Goal: Information Seeking & Learning: Learn about a topic

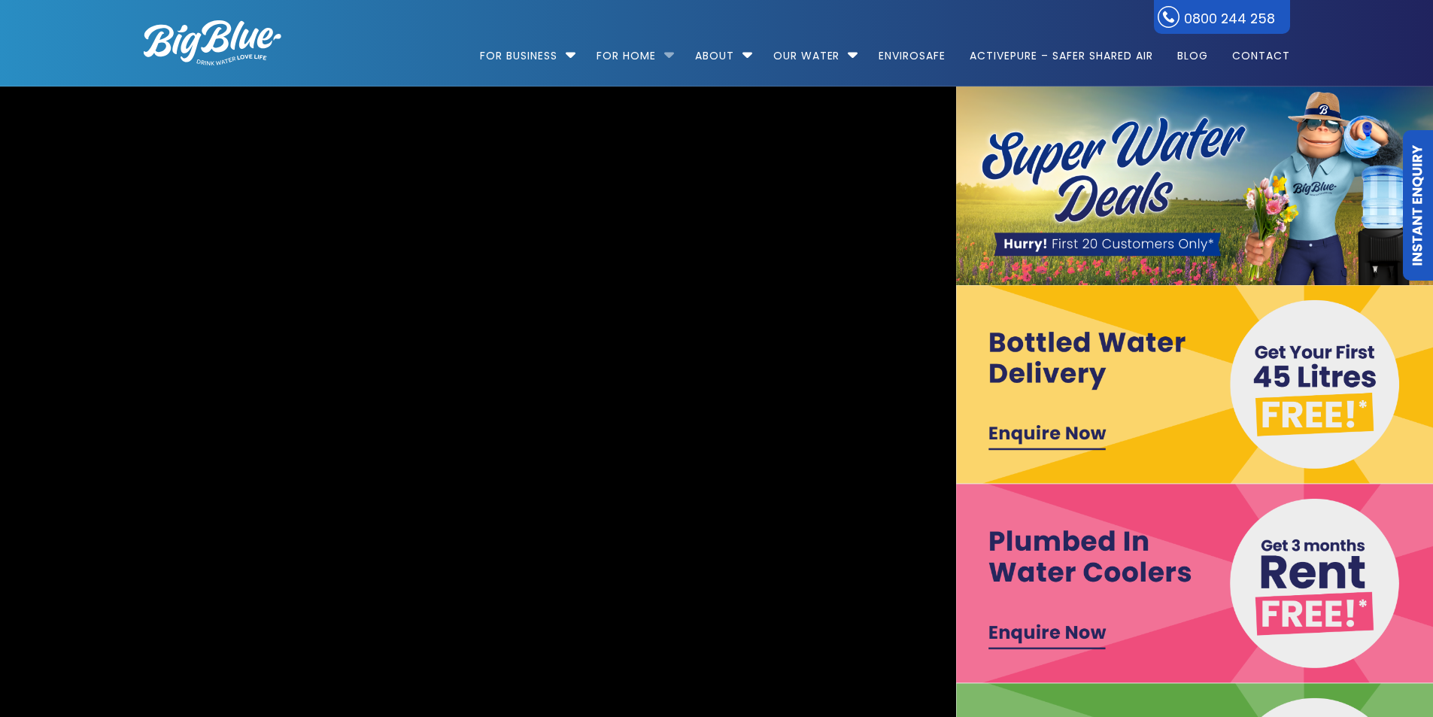
click at [662, 53] on li "For Home Get a water cooler for your home Short Term Water Cooler Hire For Even…" at bounding box center [634, 49] width 96 height 86
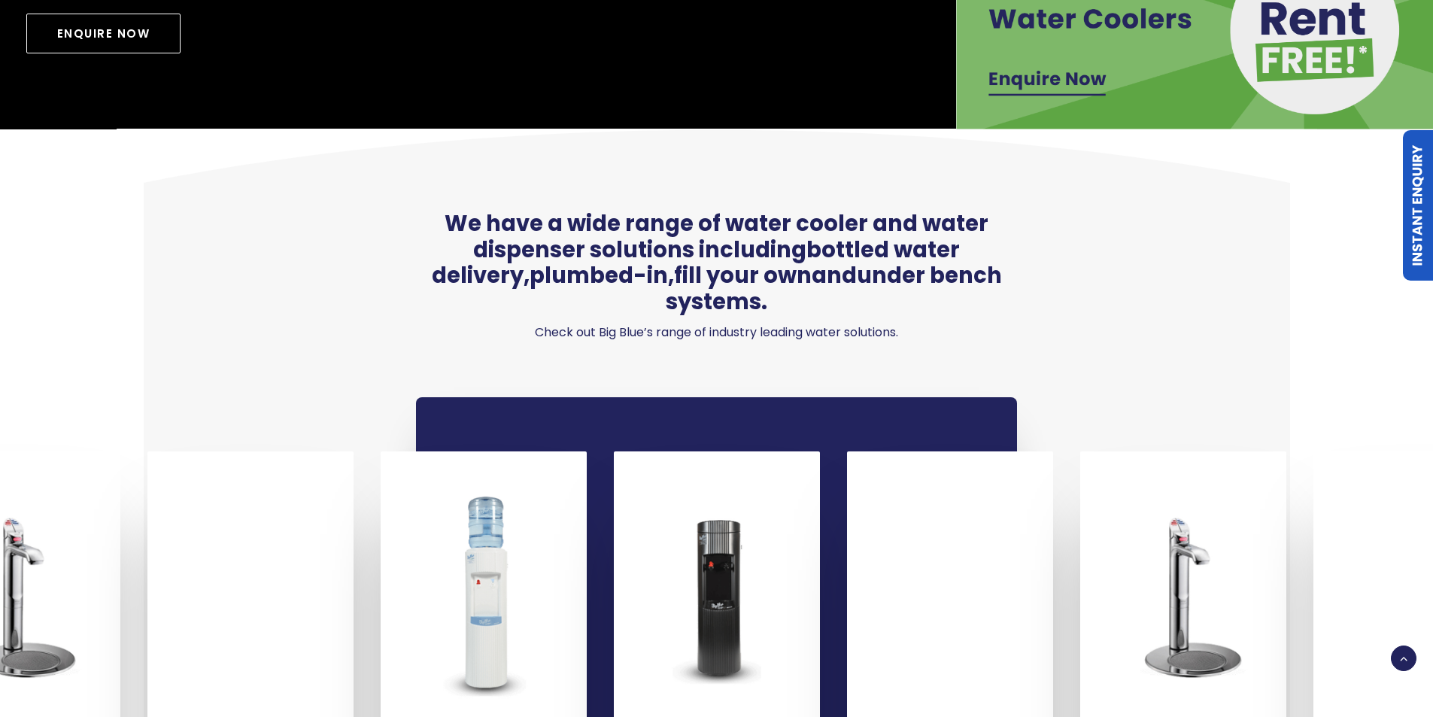
scroll to position [1053, 0]
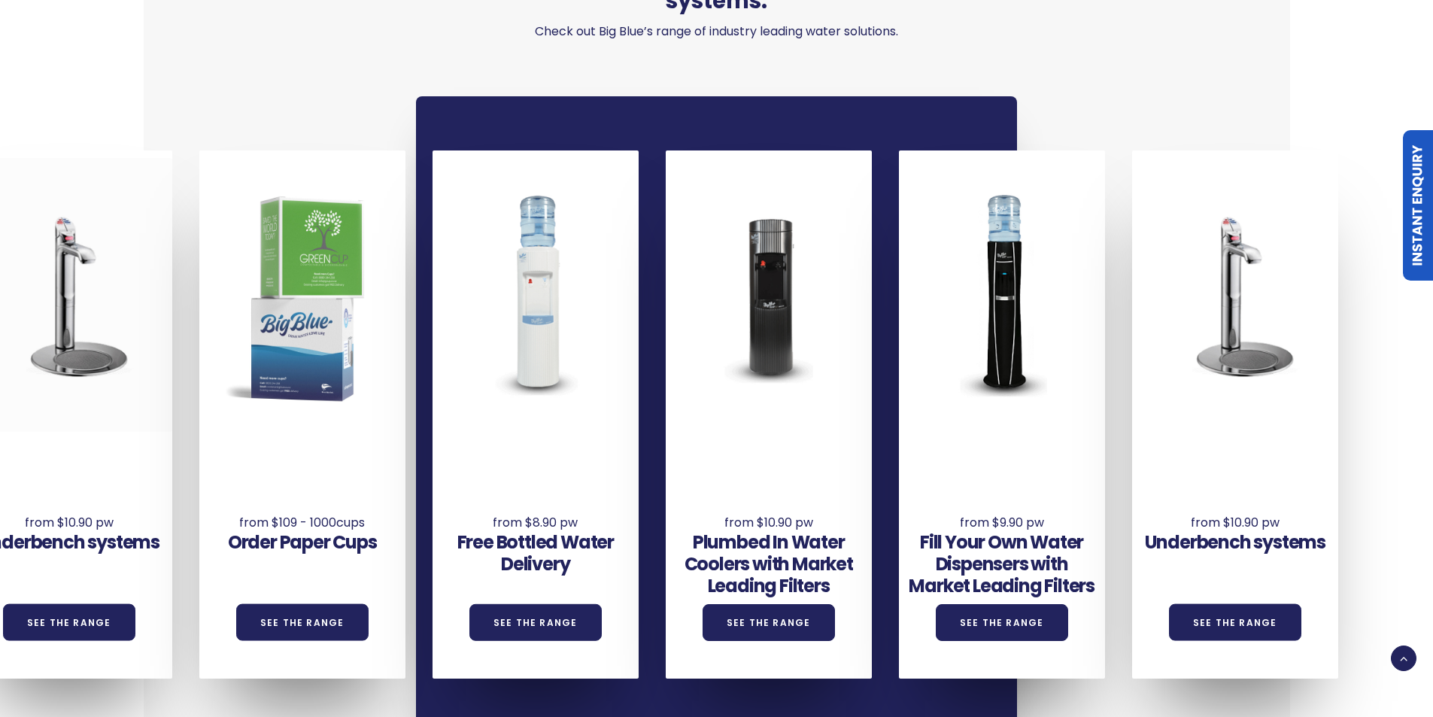
drag, startPoint x: 1028, startPoint y: 336, endPoint x: 29, endPoint y: 334, distance: 999.8
click at [29, 334] on div at bounding box center [69, 295] width 206 height 274
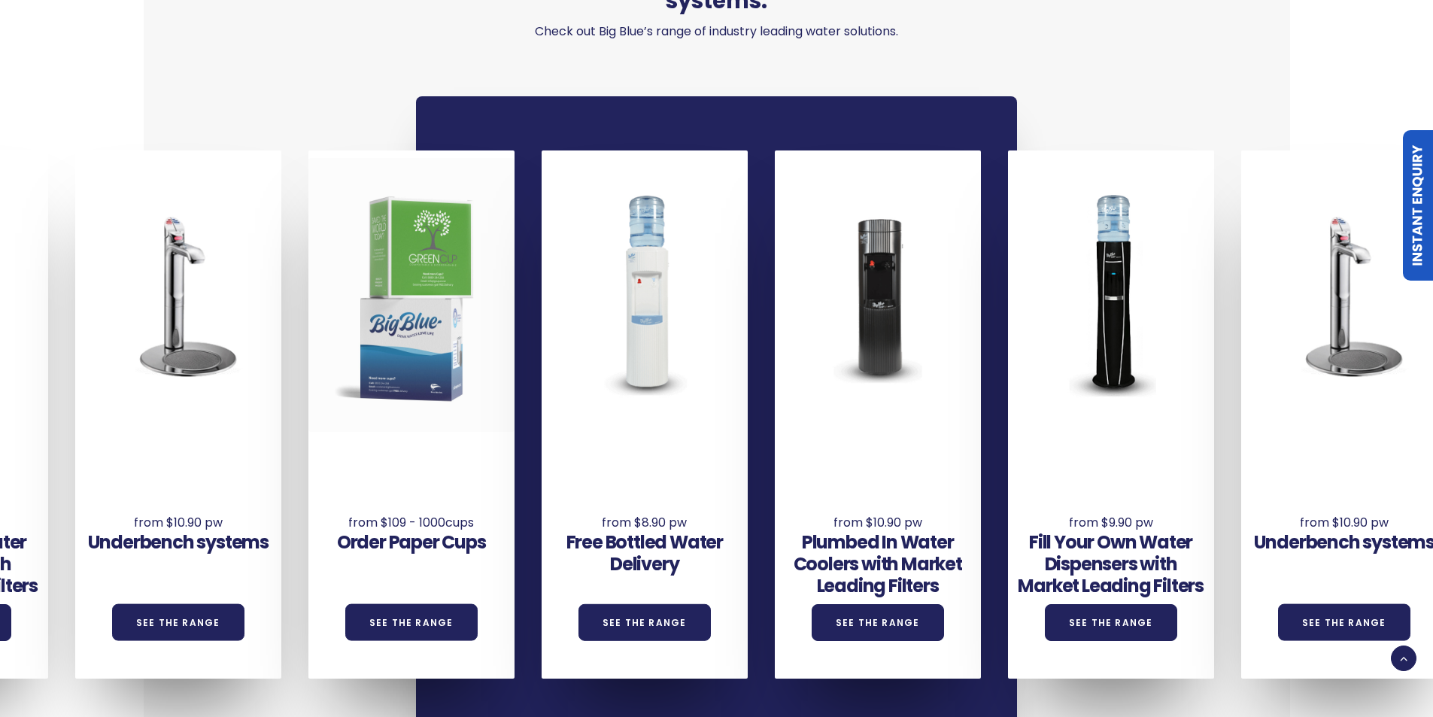
drag, startPoint x: 1022, startPoint y: 329, endPoint x: 235, endPoint y: 352, distance: 786.5
click at [176, 354] on div "Underbench systems See the Range Order Paper Cups See the Range Free Bottled Wa…" at bounding box center [192, 414] width 2799 height 528
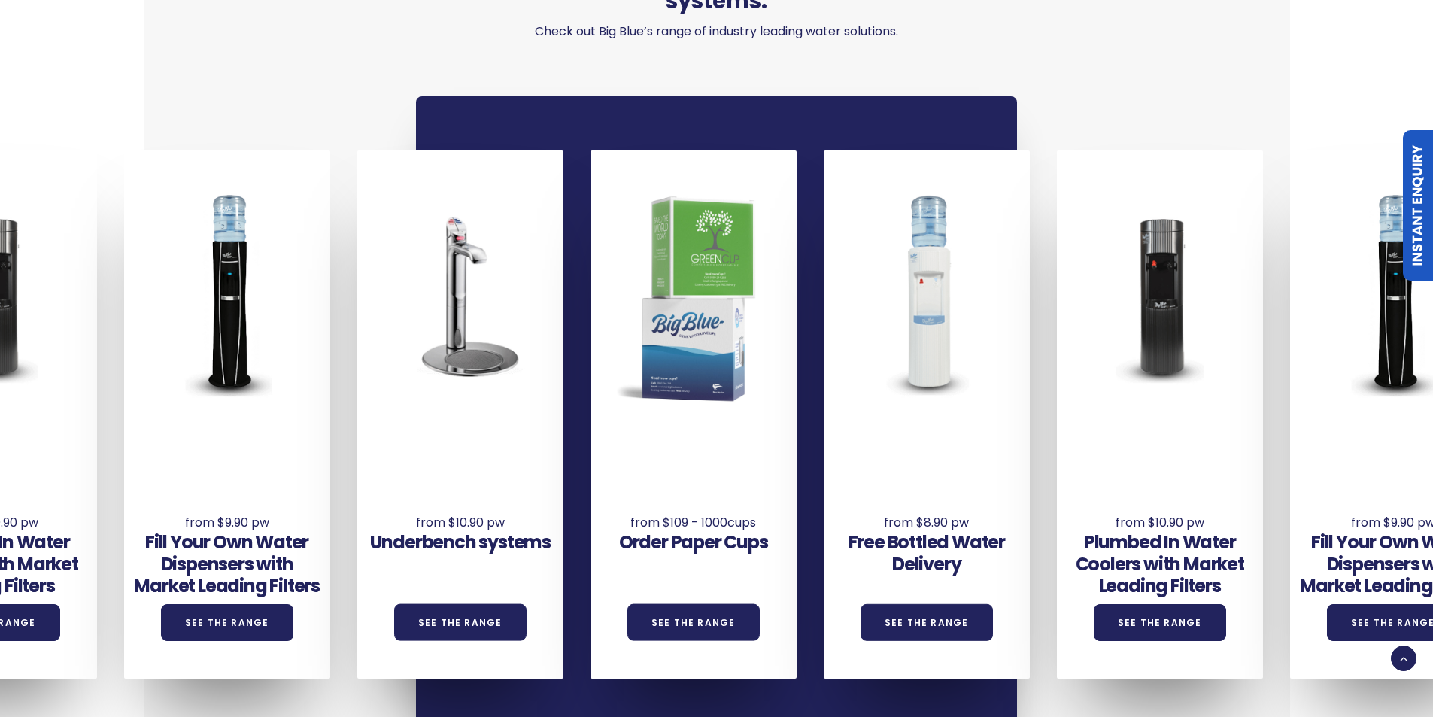
drag, startPoint x: 500, startPoint y: 342, endPoint x: 1694, endPoint y: 333, distance: 1194.7
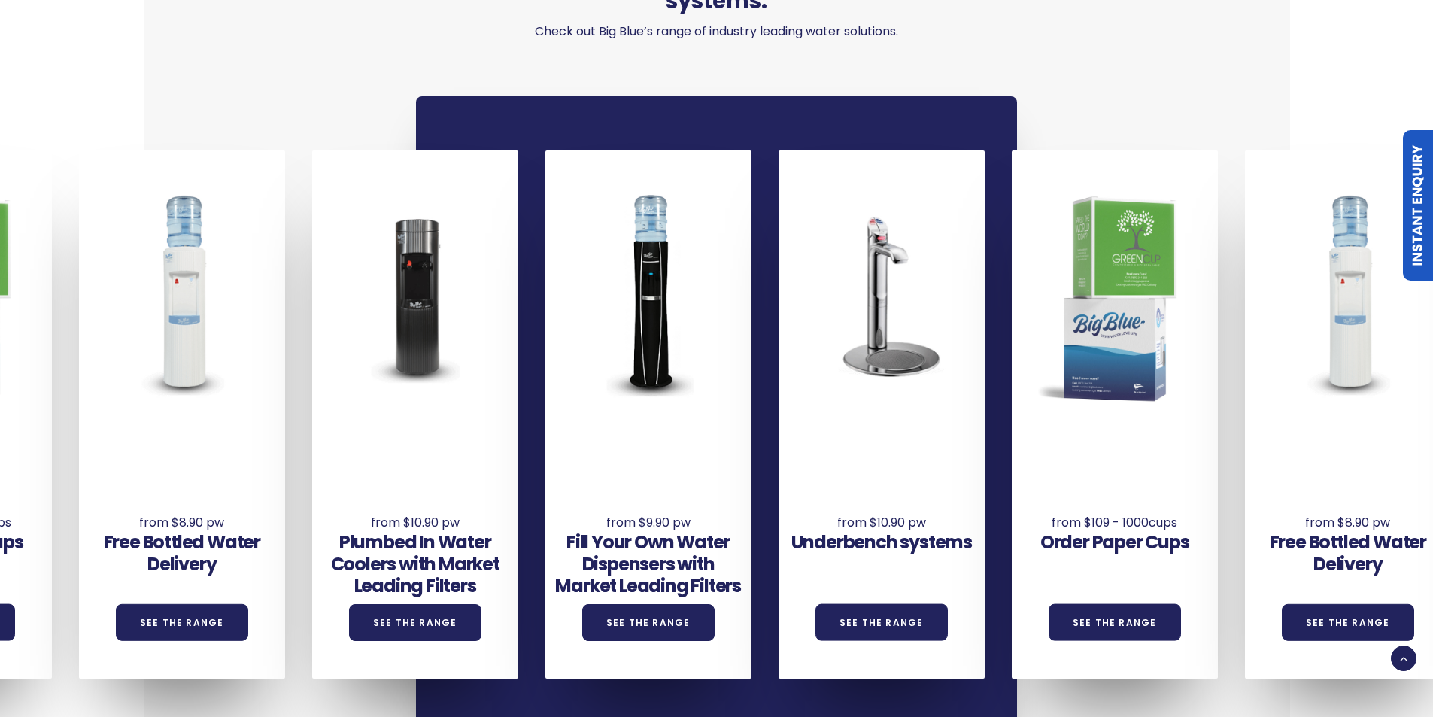
drag, startPoint x: 346, startPoint y: 352, endPoint x: 1444, endPoint y: 351, distance: 1097.6
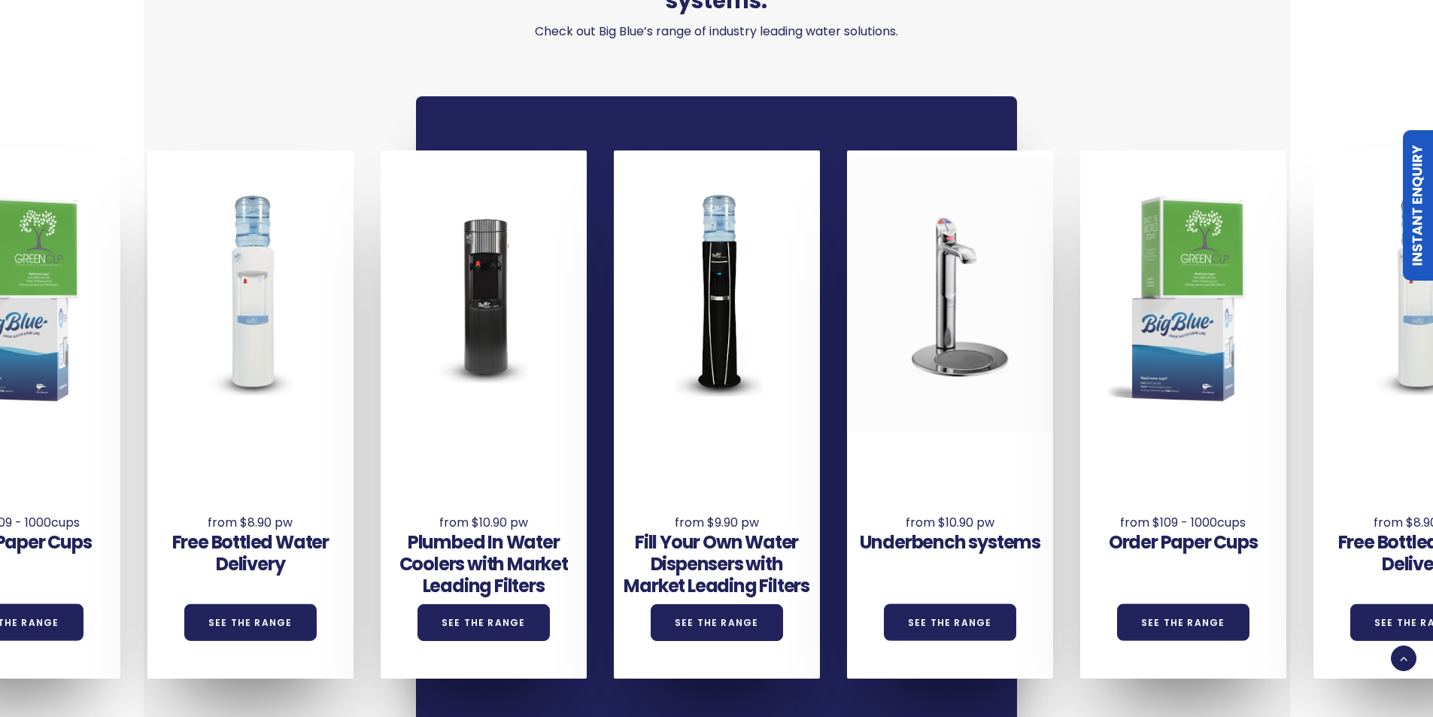
click at [995, 333] on div at bounding box center [950, 295] width 206 height 274
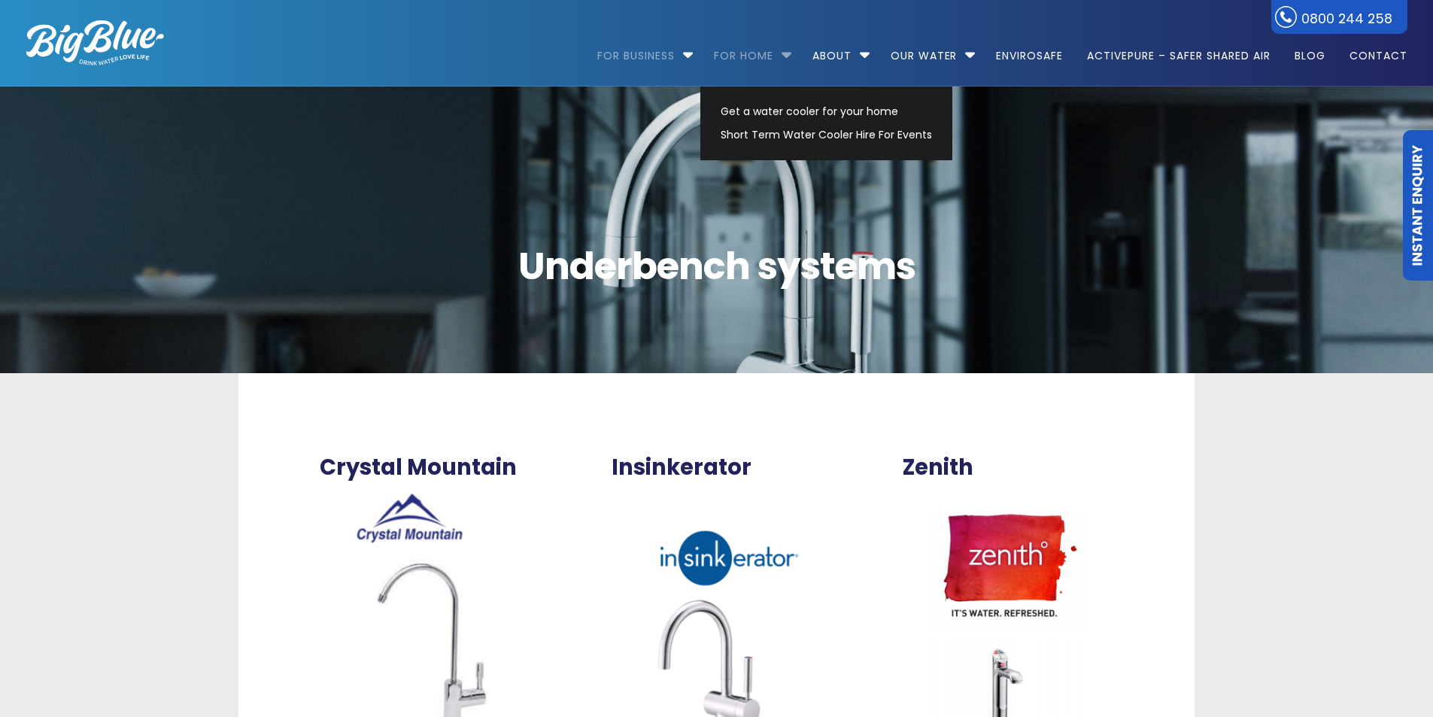
click at [757, 53] on link "For Home" at bounding box center [743, 48] width 80 height 97
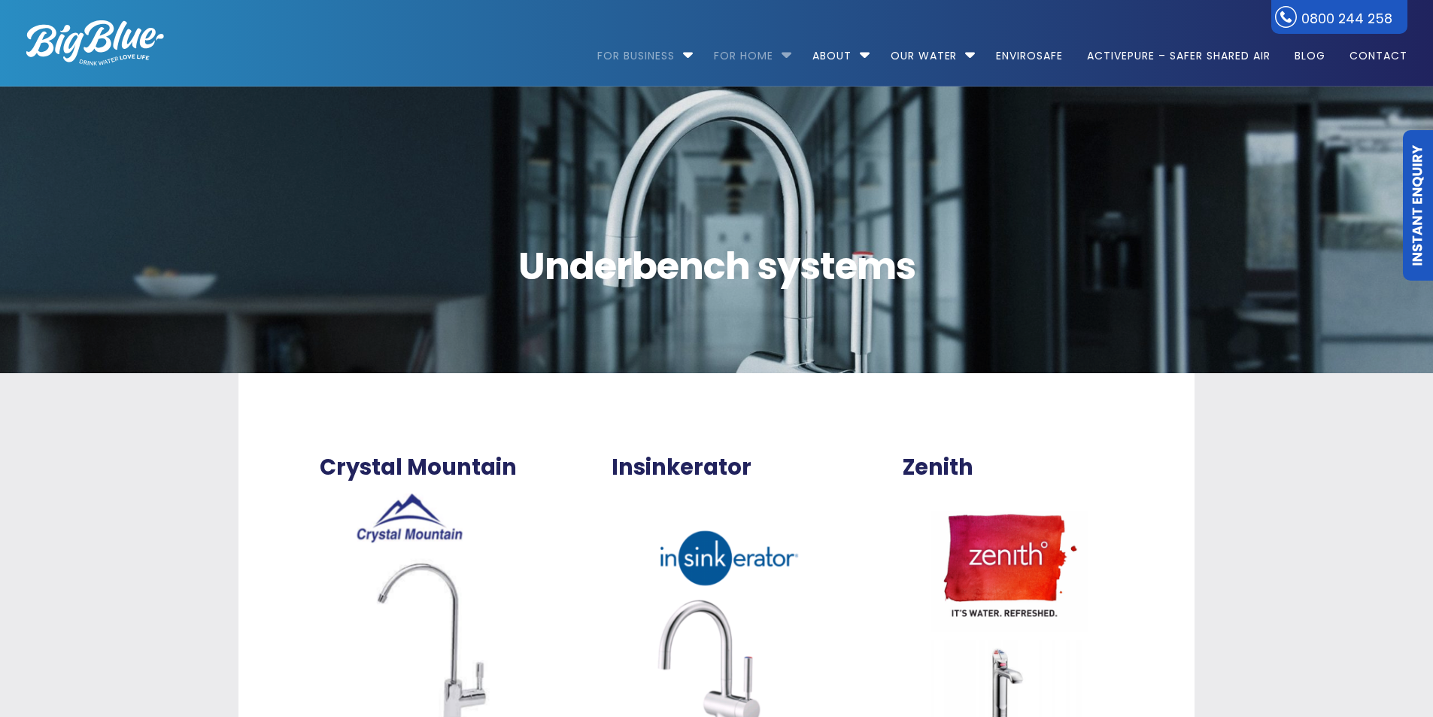
click at [757, 53] on link "For Home" at bounding box center [743, 48] width 80 height 97
click at [1415, 193] on link "Instant Enquiry" at bounding box center [1418, 205] width 30 height 150
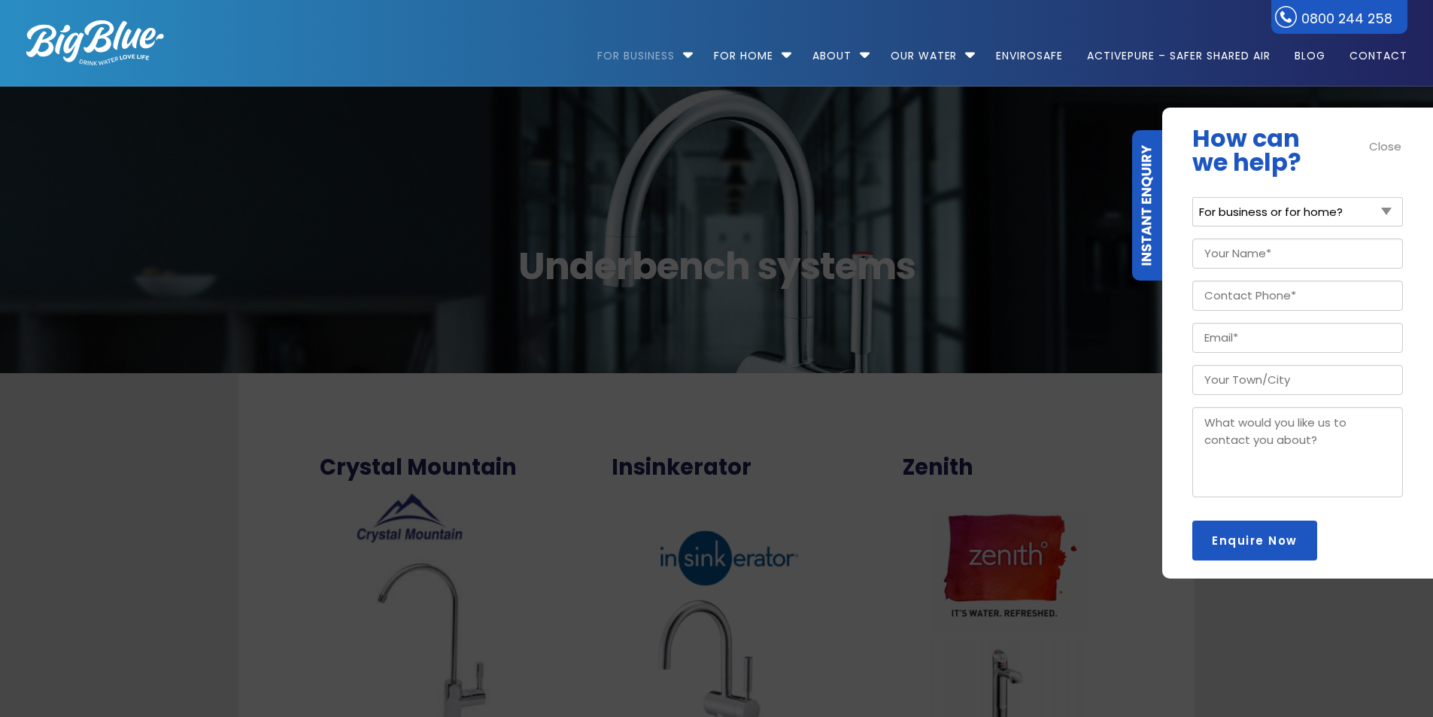
click at [897, 199] on div "Underbench systems" at bounding box center [717, 230] width 1201 height 287
click at [992, 187] on div "Underbench systems" at bounding box center [717, 230] width 1201 height 287
click at [1146, 217] on link "Instant Enquiry" at bounding box center [1147, 205] width 30 height 150
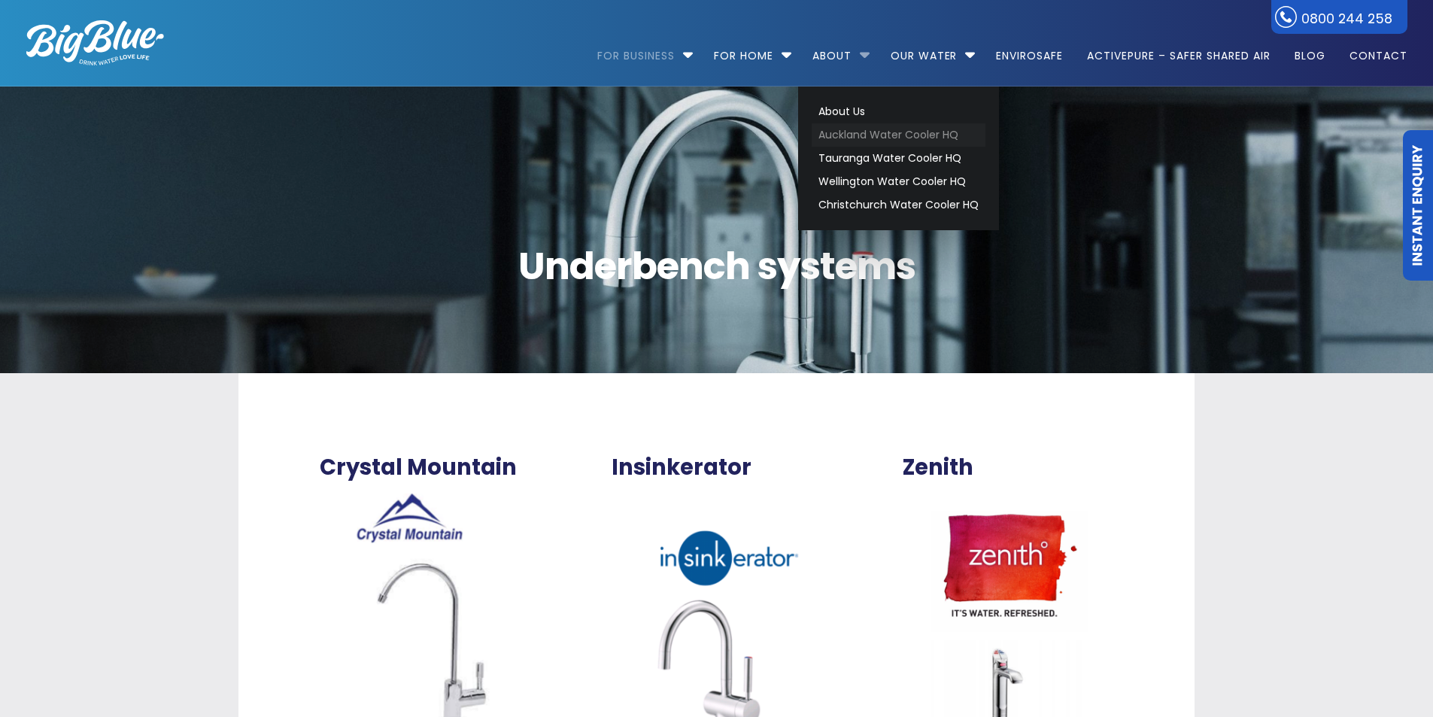
click at [836, 135] on link "Auckland Water Cooler HQ" at bounding box center [899, 134] width 174 height 23
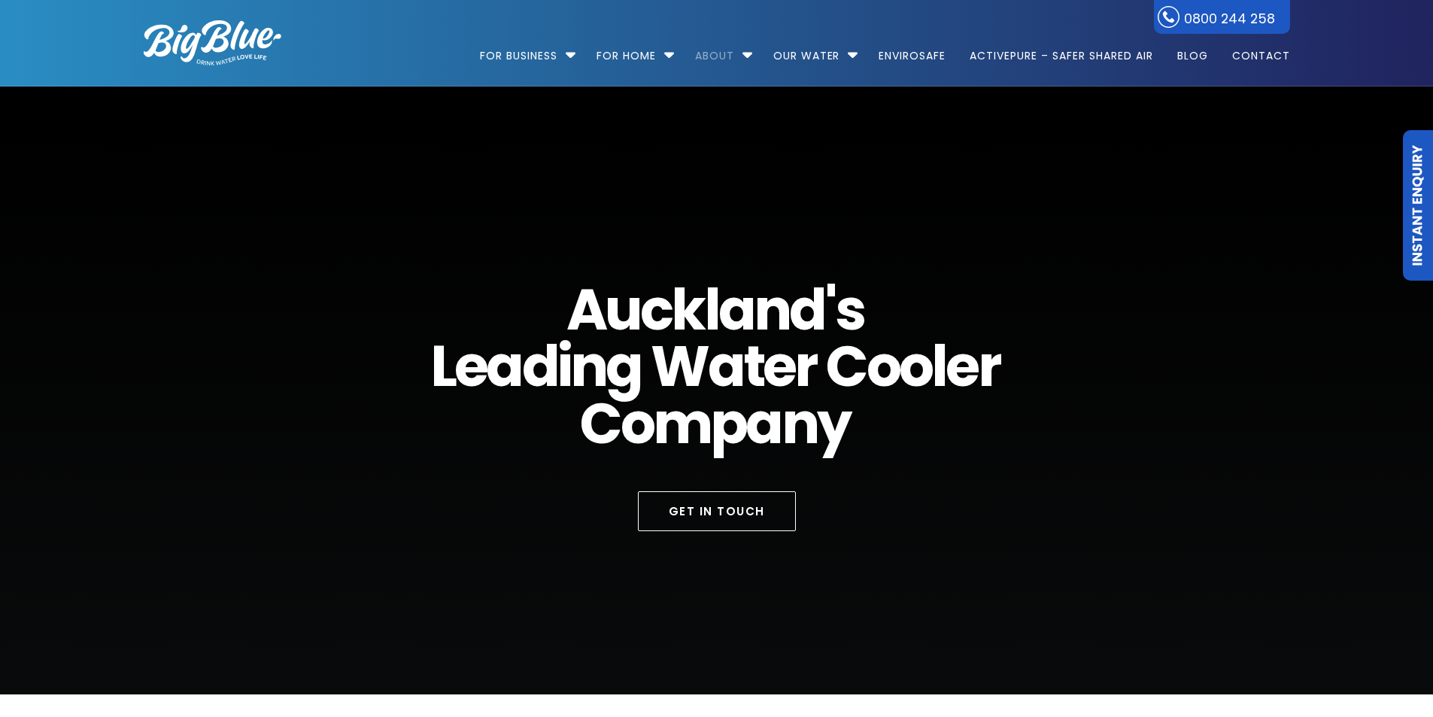
click at [220, 32] on img at bounding box center [213, 42] width 138 height 45
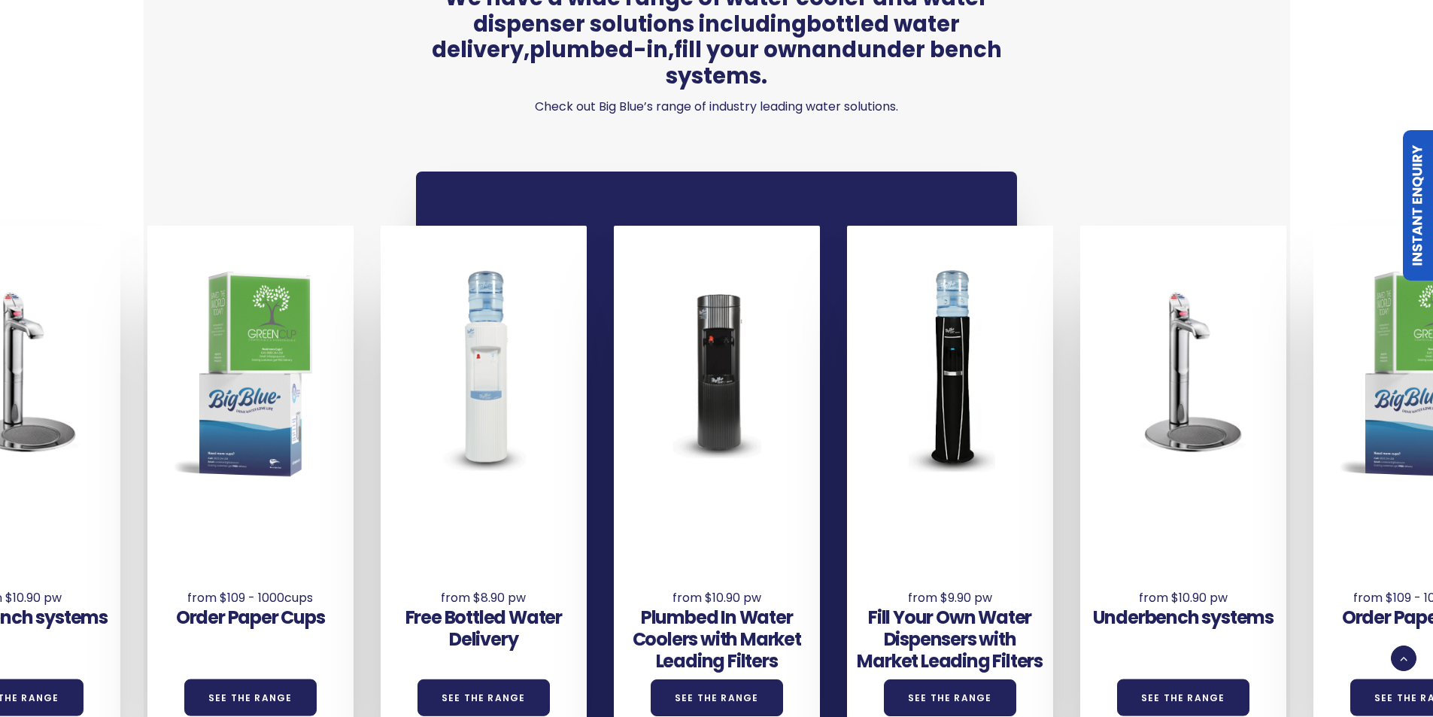
scroll to position [1128, 0]
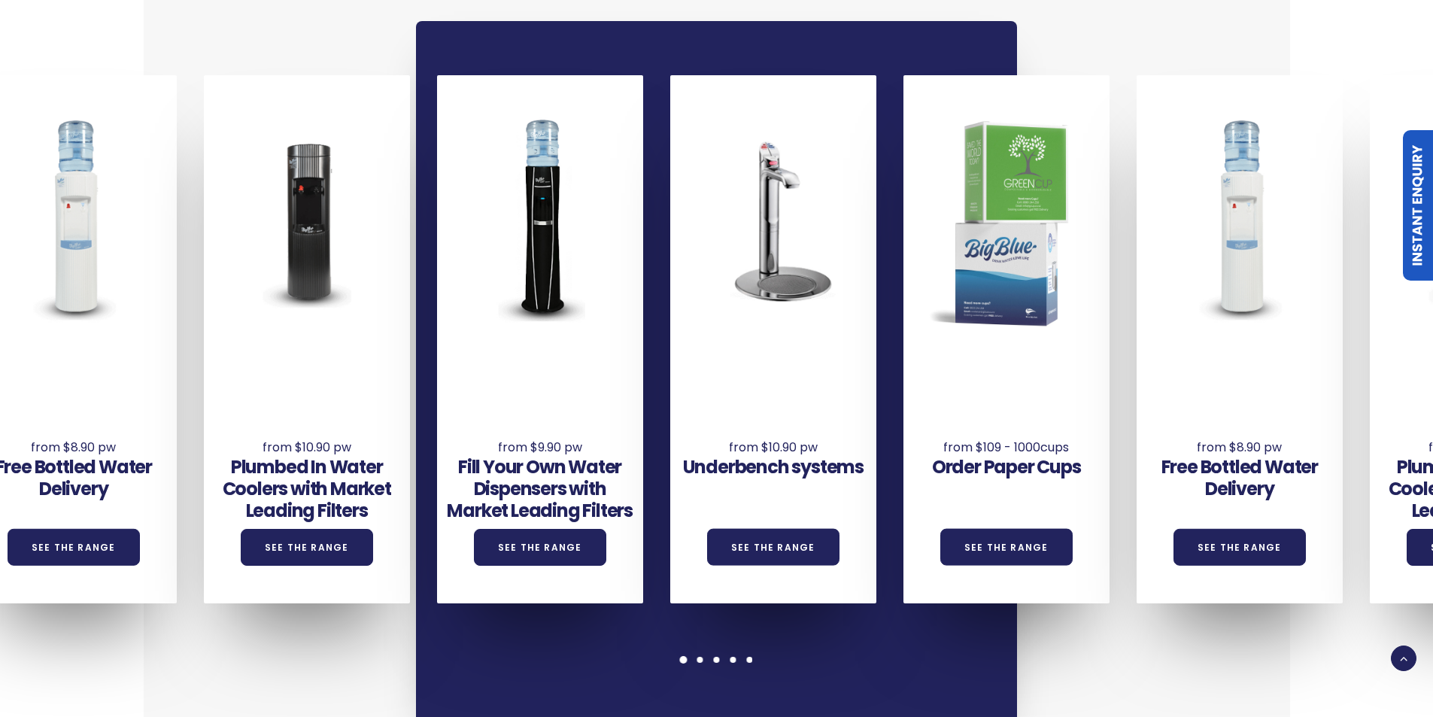
drag, startPoint x: 764, startPoint y: 372, endPoint x: 696, endPoint y: 373, distance: 67.7
click at [696, 373] on div "Underbench systems See the Range" at bounding box center [773, 440] width 206 height 166
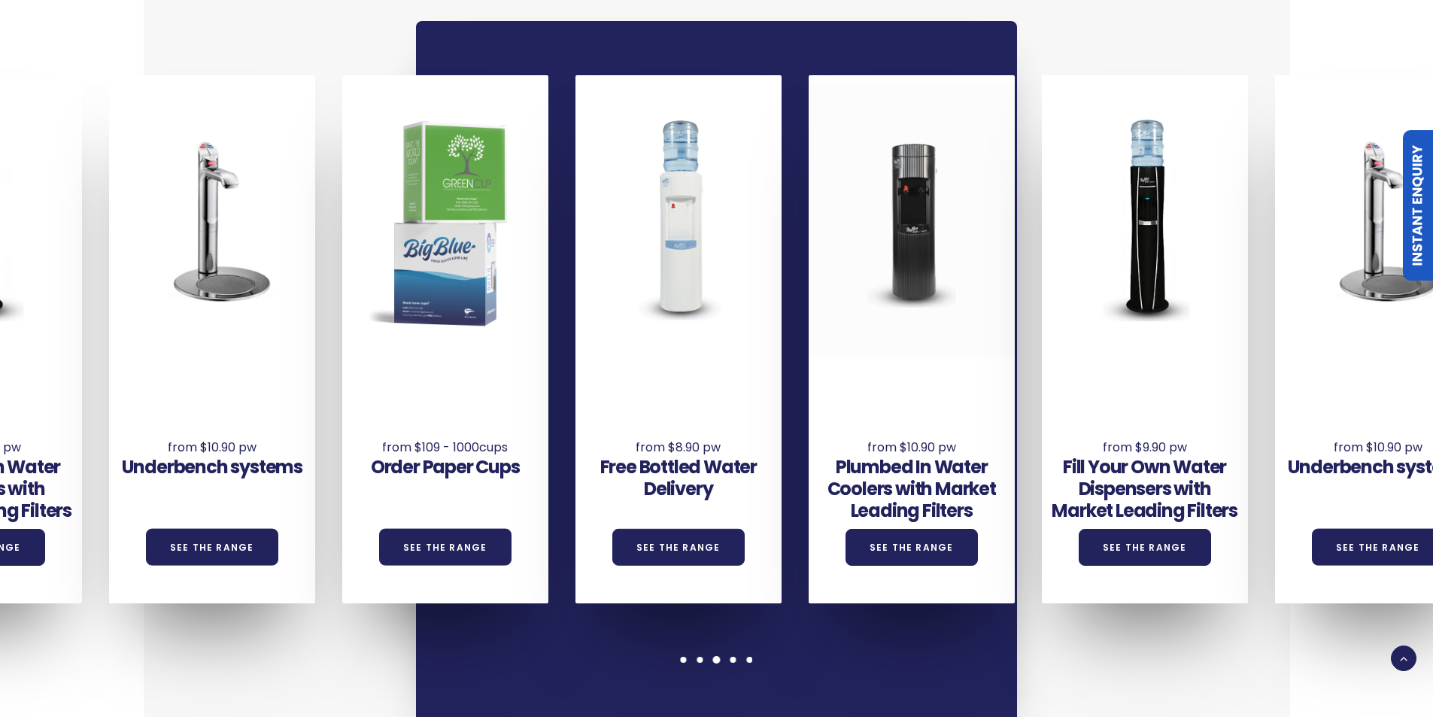
drag, startPoint x: 1323, startPoint y: 228, endPoint x: 825, endPoint y: 241, distance: 498.9
click at [825, 241] on div at bounding box center [912, 220] width 206 height 274
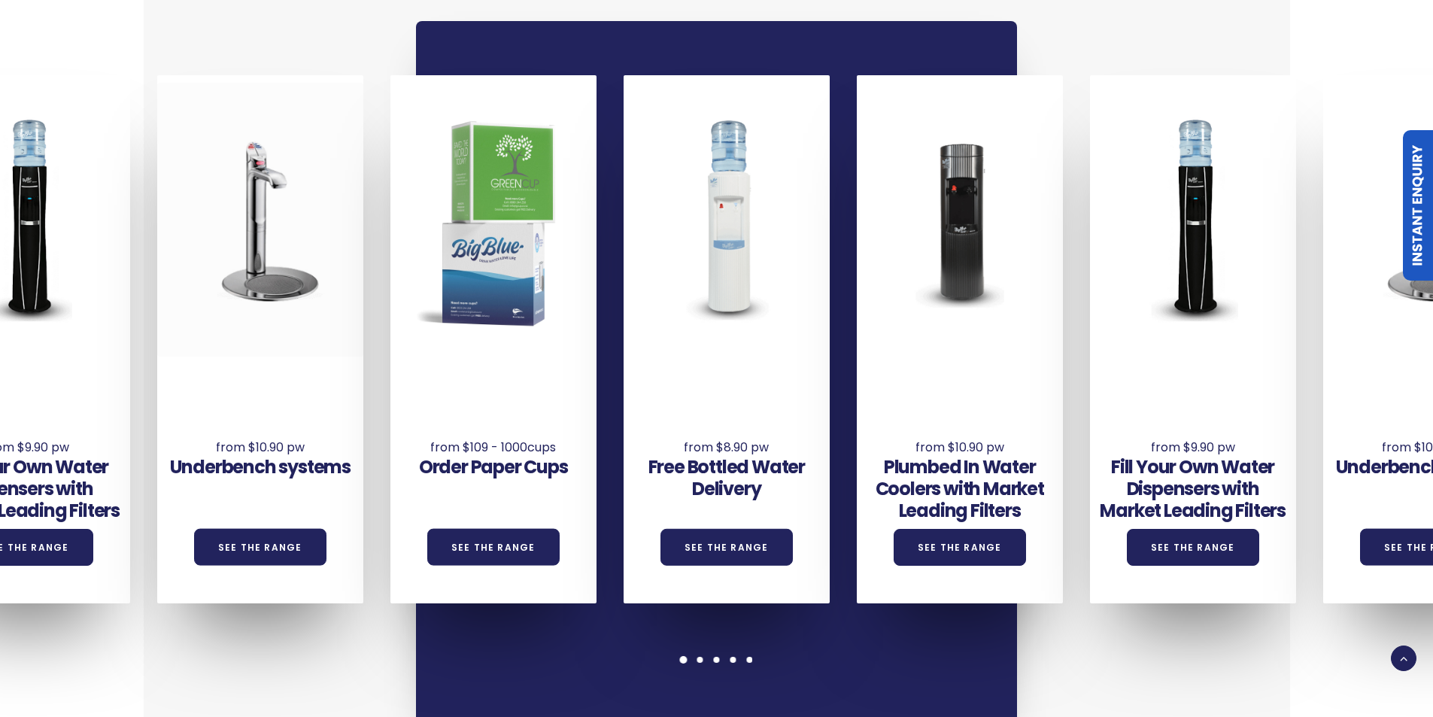
drag, startPoint x: 1095, startPoint y: 226, endPoint x: 192, endPoint y: 251, distance: 903.8
click at [192, 251] on div "Underbench systems See the Range Order Paper Cups See the Range Free Bottled Wa…" at bounding box center [274, 339] width 2799 height 528
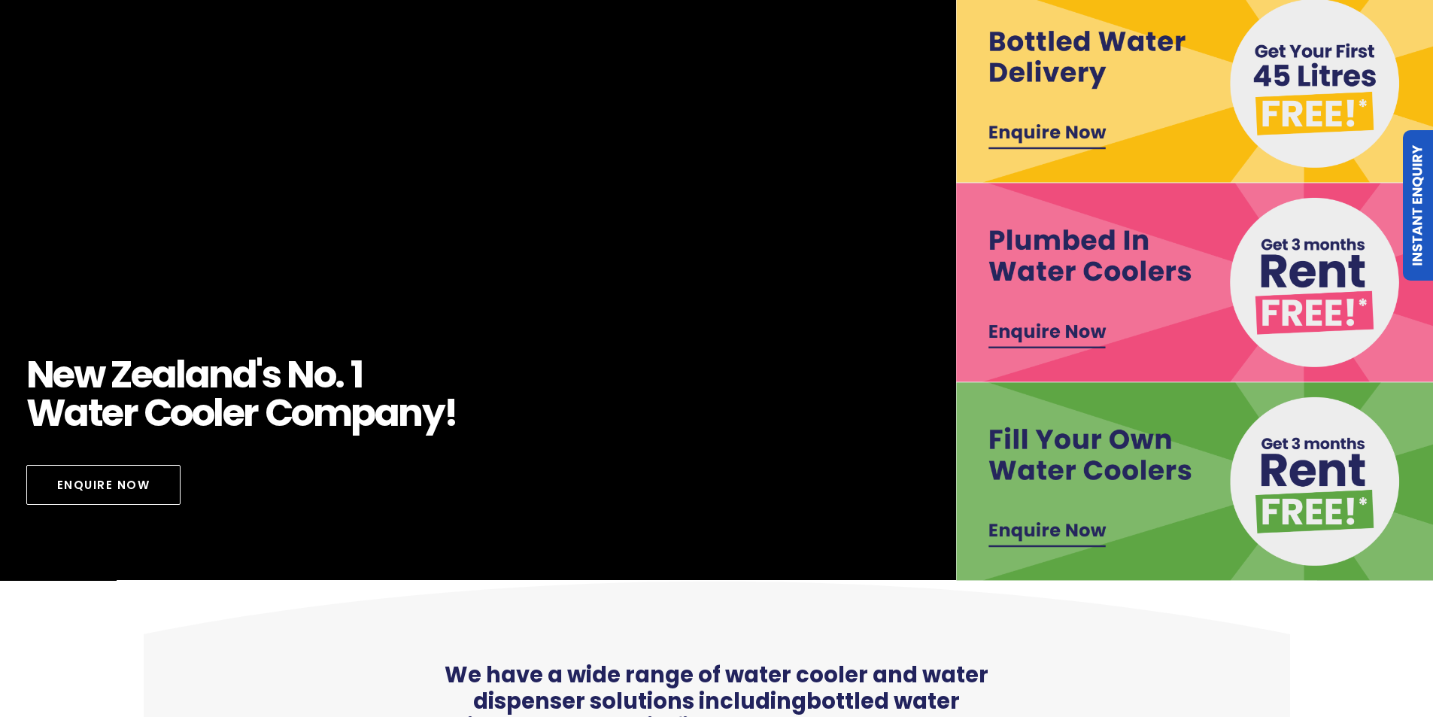
scroll to position [0, 0]
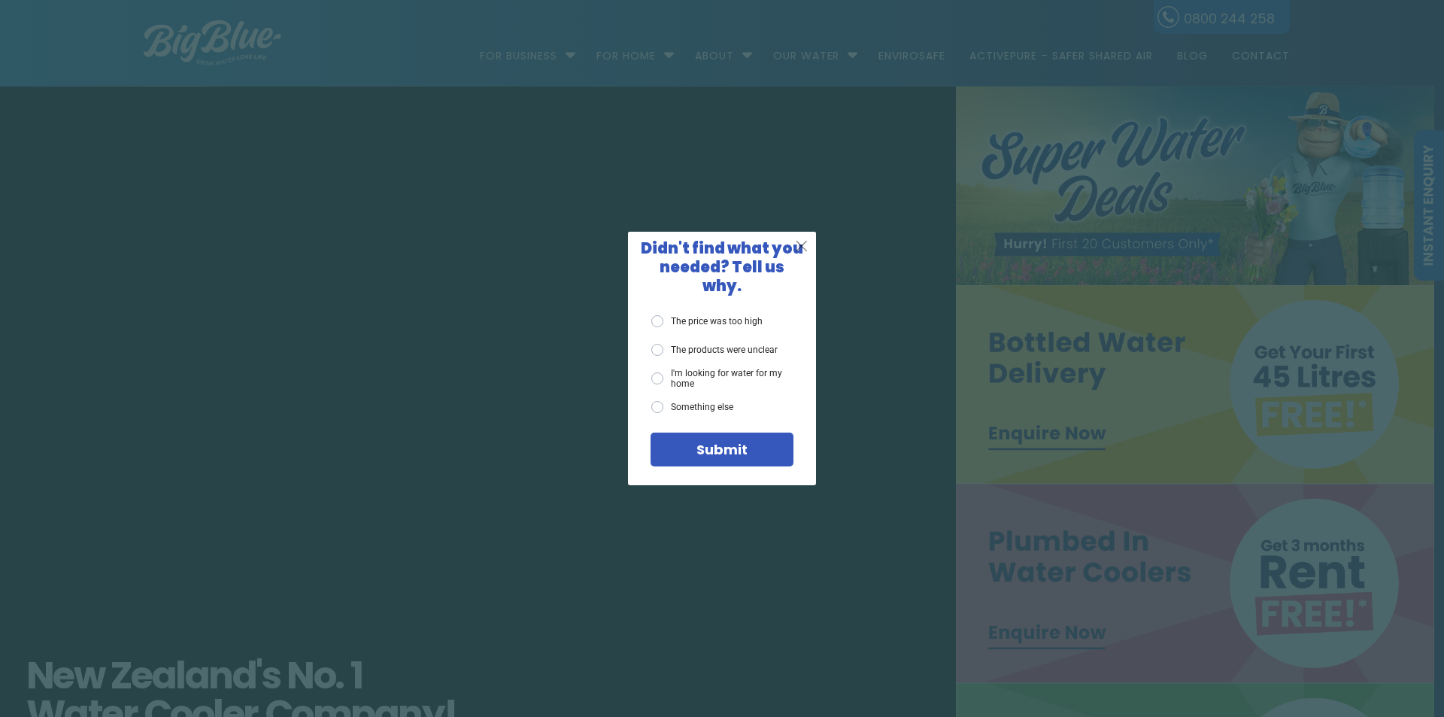
click at [803, 251] on span "X" at bounding box center [802, 245] width 14 height 19
